Goal: Task Accomplishment & Management: Manage account settings

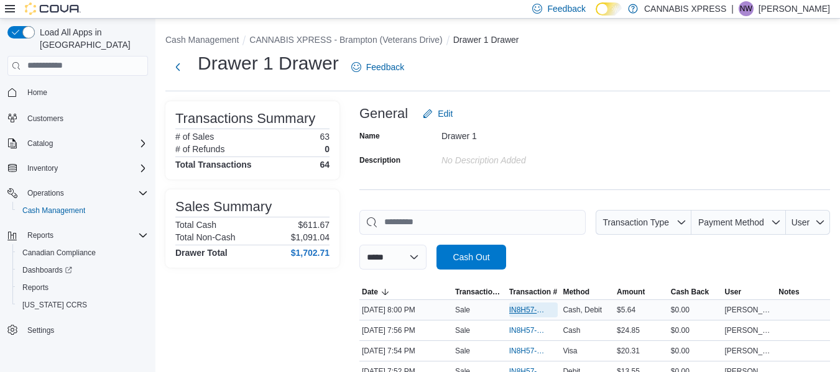
click at [532, 308] on span "IN8H57-775323" at bounding box center [527, 310] width 37 height 10
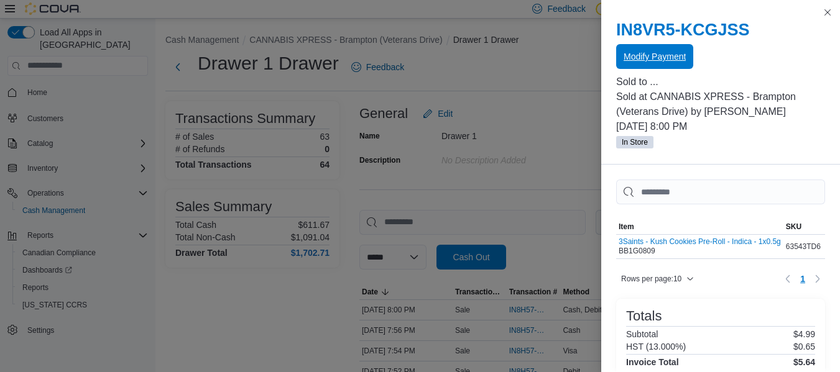
click at [656, 58] on span "Modify Payment" at bounding box center [654, 56] width 62 height 12
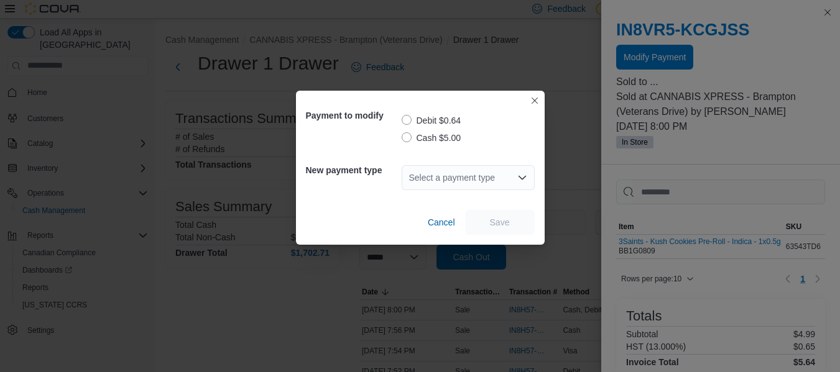
click at [413, 118] on label "Debit $0.64" at bounding box center [432, 120] width 60 height 15
click at [506, 173] on div "Select a payment type" at bounding box center [468, 177] width 133 height 25
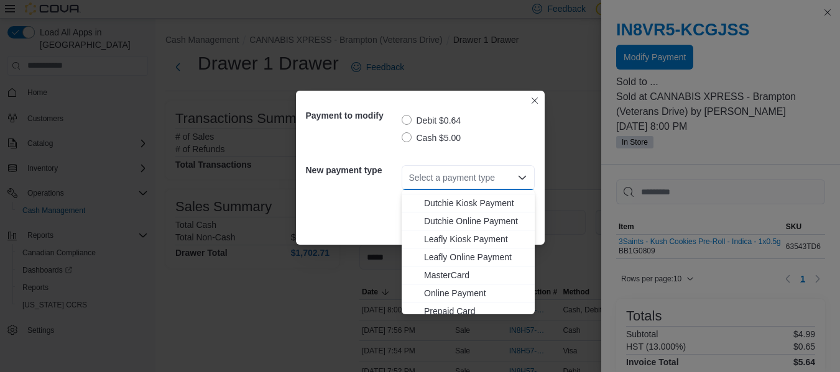
scroll to position [69, 0]
click at [460, 269] on span "MasterCard" at bounding box center [475, 274] width 103 height 12
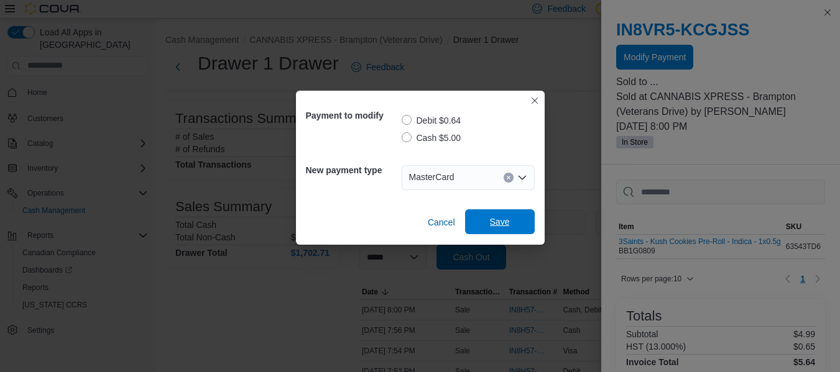
click at [513, 223] on span "Save" at bounding box center [499, 221] width 55 height 25
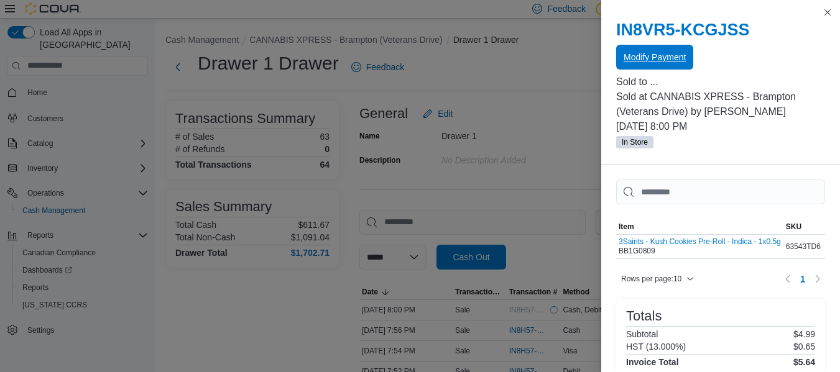
scroll to position [0, 0]
